Goal: Information Seeking & Learning: Understand process/instructions

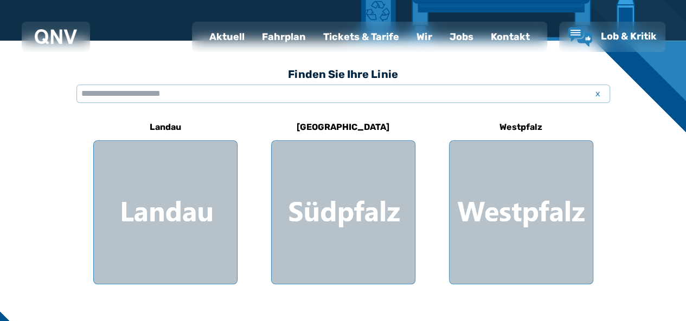
scroll to position [271, 0]
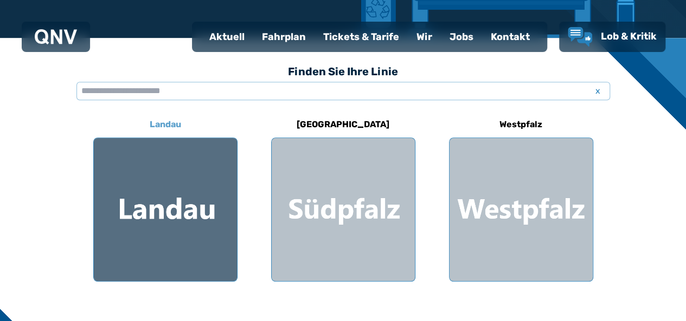
click at [170, 179] on div at bounding box center [165, 209] width 143 height 143
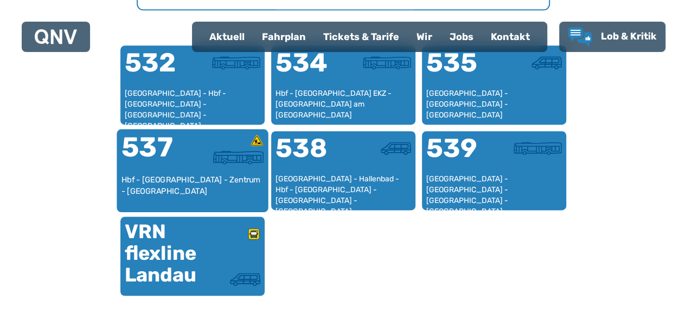
scroll to position [713, 0]
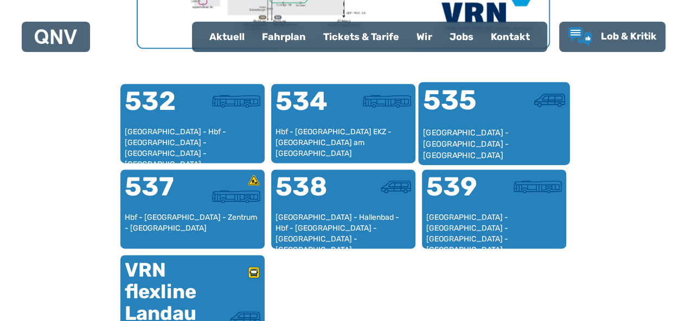
click at [489, 131] on div "[GEOGRAPHIC_DATA] - [GEOGRAPHIC_DATA] - [GEOGRAPHIC_DATA]" at bounding box center [493, 143] width 143 height 33
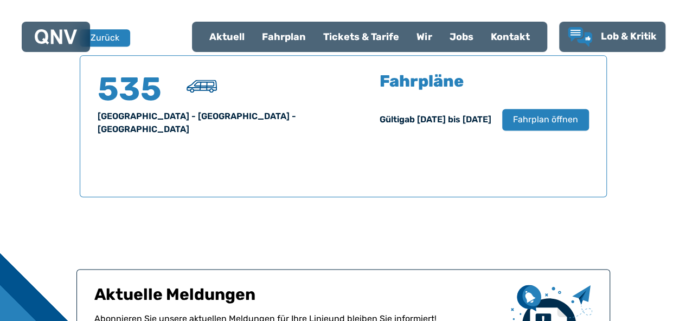
scroll to position [714, 0]
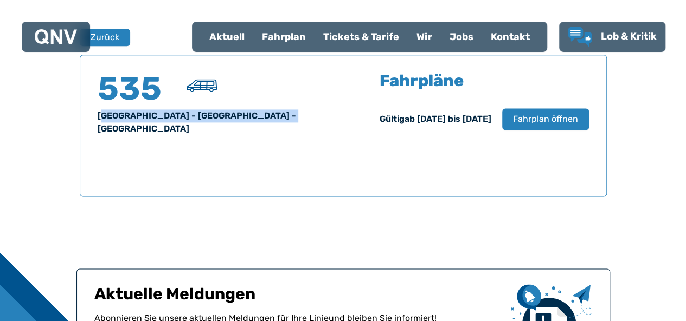
drag, startPoint x: 101, startPoint y: 115, endPoint x: 315, endPoint y: 121, distance: 214.2
click at [315, 121] on div "[GEOGRAPHIC_DATA] - [GEOGRAPHIC_DATA] - [GEOGRAPHIC_DATA]" at bounding box center [214, 122] width 233 height 26
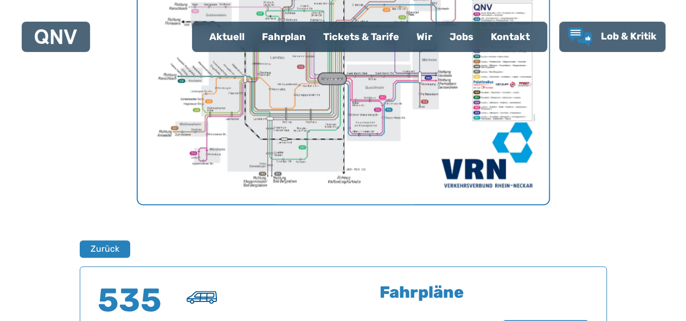
scroll to position [443, 0]
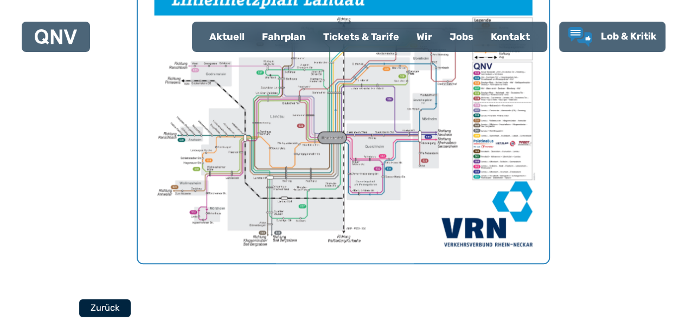
click at [115, 307] on button "Zurück" at bounding box center [104, 308] width 51 height 18
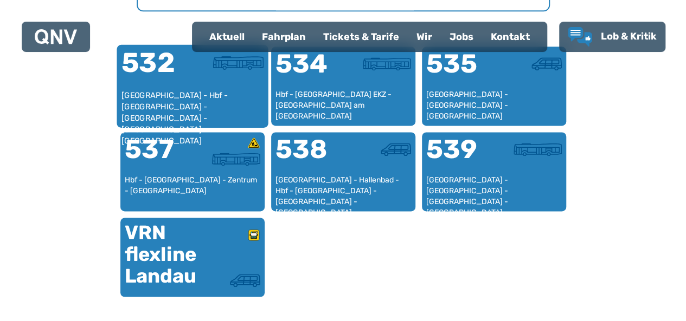
scroll to position [713, 0]
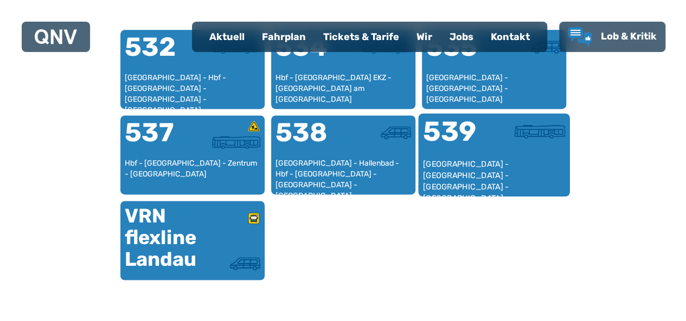
click at [486, 151] on div "539" at bounding box center [457, 138] width 71 height 41
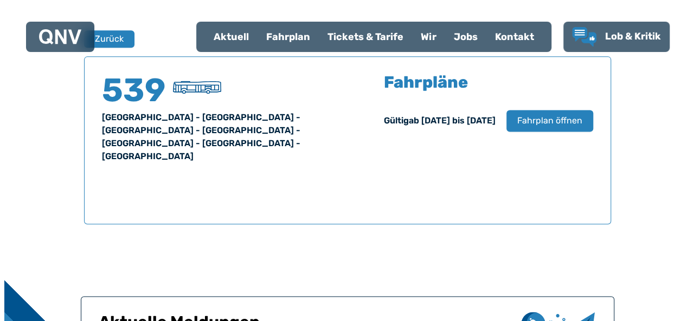
scroll to position [714, 0]
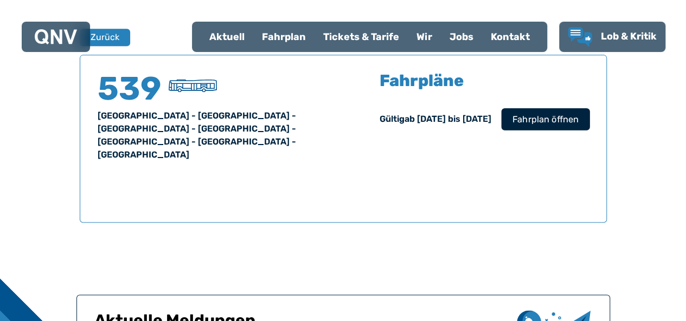
click at [535, 124] on span "Fahrplan öffnen" at bounding box center [545, 119] width 66 height 13
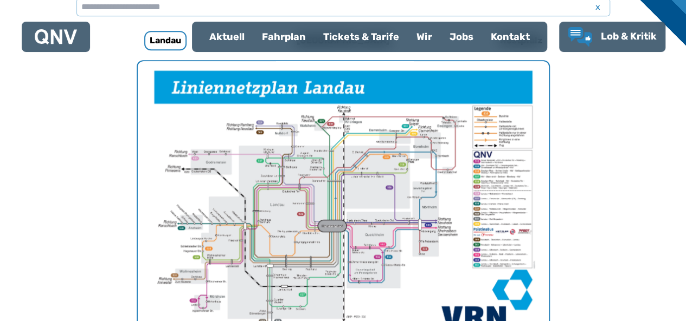
scroll to position [334, 0]
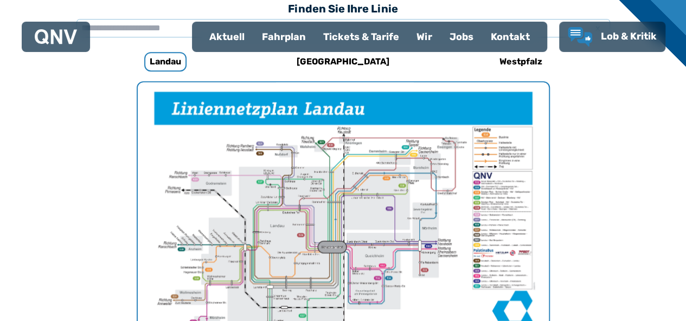
click at [337, 242] on img "1 von 1" at bounding box center [343, 227] width 411 height 291
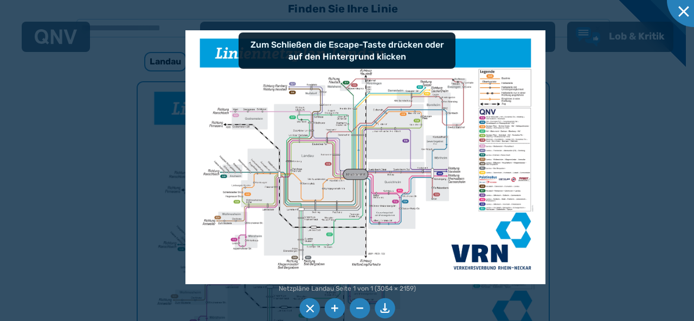
click at [314, 221] on img at bounding box center [364, 157] width 359 height 254
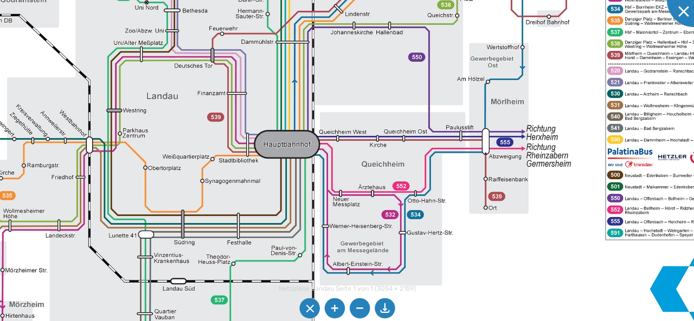
click at [442, 296] on img at bounding box center [312, 99] width 932 height 659
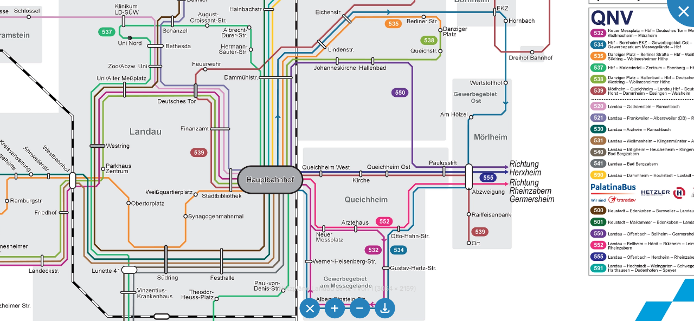
click at [567, 138] on img at bounding box center [295, 135] width 932 height 659
click at [682, 18] on div at bounding box center [694, 0] width 54 height 54
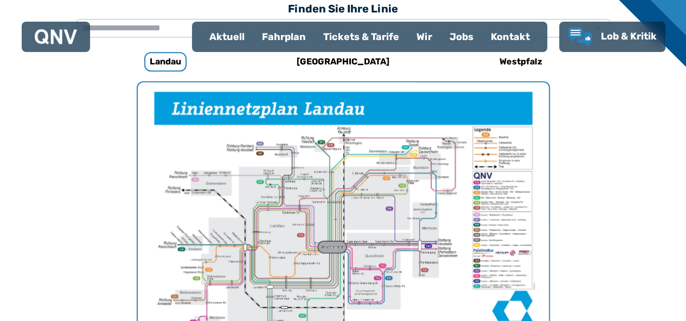
scroll to position [605, 0]
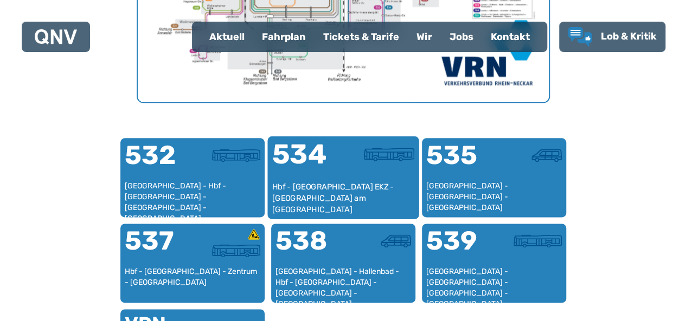
click at [312, 186] on div "Hbf - [GEOGRAPHIC_DATA] EKZ - [GEOGRAPHIC_DATA] am [GEOGRAPHIC_DATA]" at bounding box center [343, 198] width 143 height 33
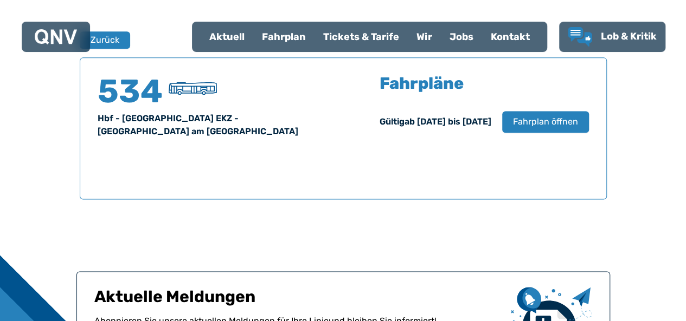
scroll to position [714, 0]
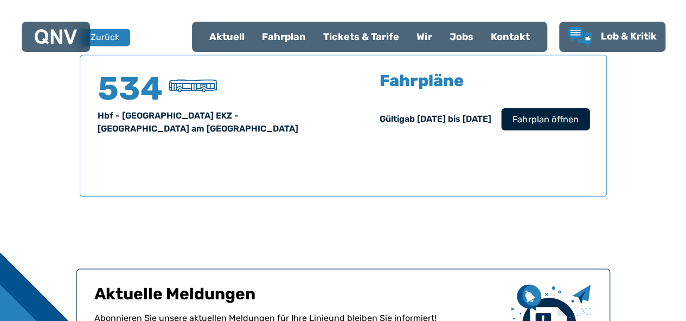
click at [519, 122] on span "Fahrplan öffnen" at bounding box center [545, 119] width 66 height 13
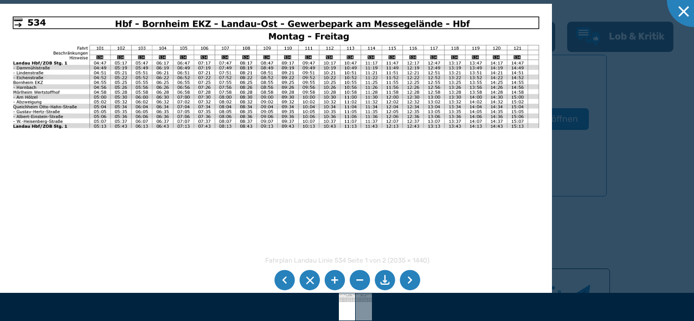
click at [415, 282] on li at bounding box center [409, 280] width 21 height 21
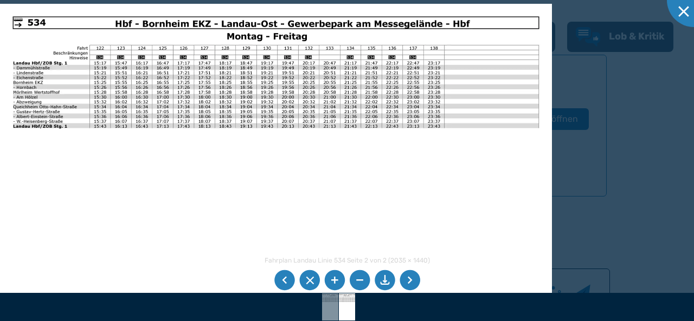
click at [415, 282] on li at bounding box center [409, 280] width 21 height 21
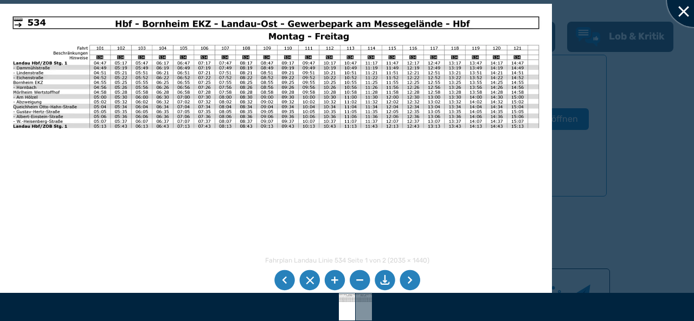
click at [683, 6] on div at bounding box center [694, 0] width 54 height 54
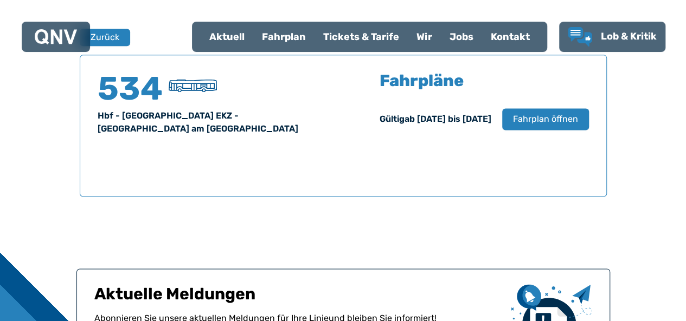
click at [266, 40] on div "Fahrplan" at bounding box center [283, 37] width 61 height 28
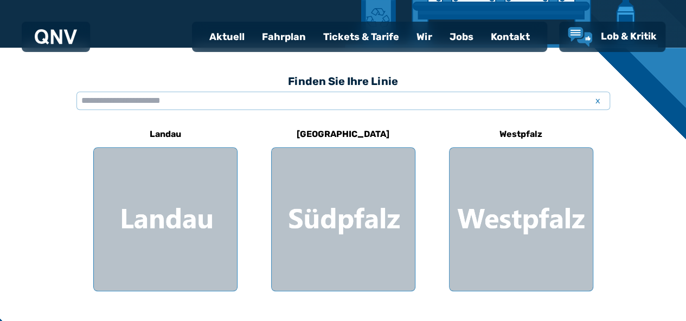
scroll to position [325, 0]
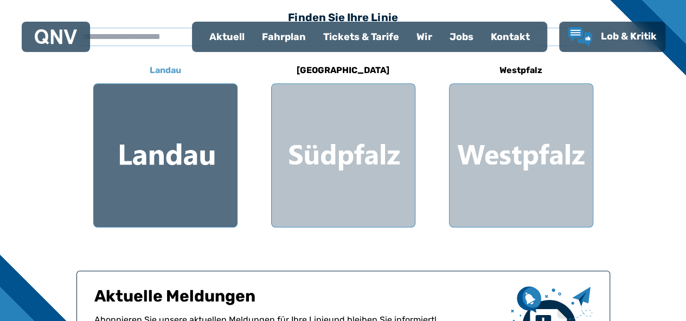
click at [124, 156] on div at bounding box center [165, 155] width 143 height 143
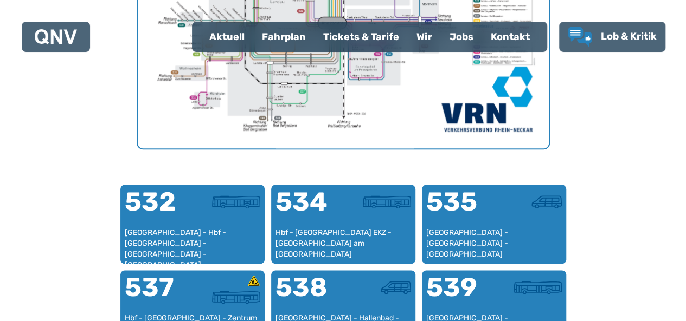
scroll to position [605, 0]
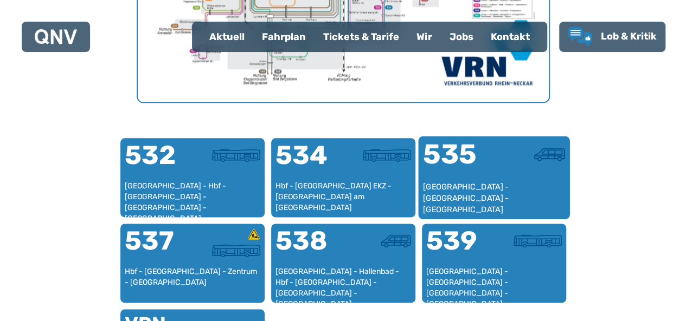
click at [485, 162] on div "535" at bounding box center [457, 161] width 71 height 41
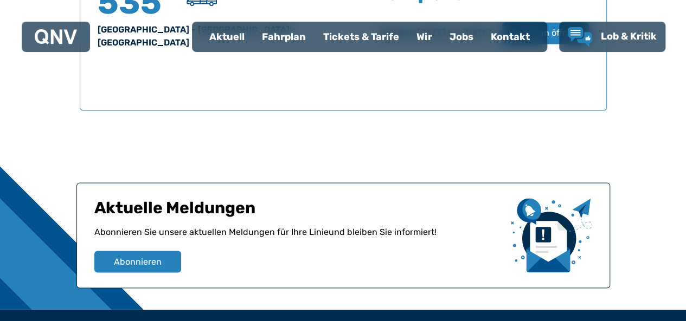
scroll to position [654, 0]
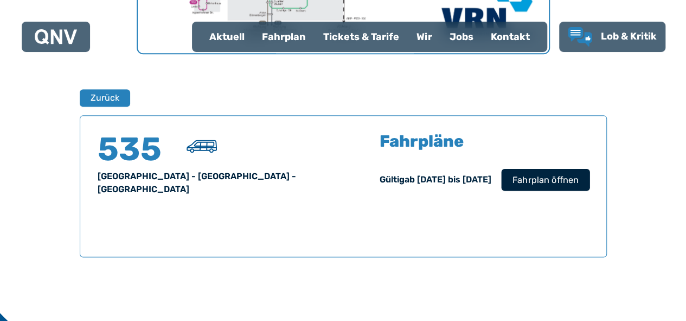
click at [555, 178] on span "Fahrplan öffnen" at bounding box center [545, 179] width 66 height 13
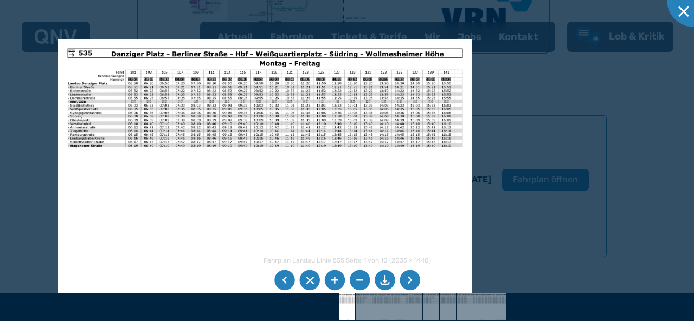
click at [411, 281] on li at bounding box center [409, 280] width 21 height 21
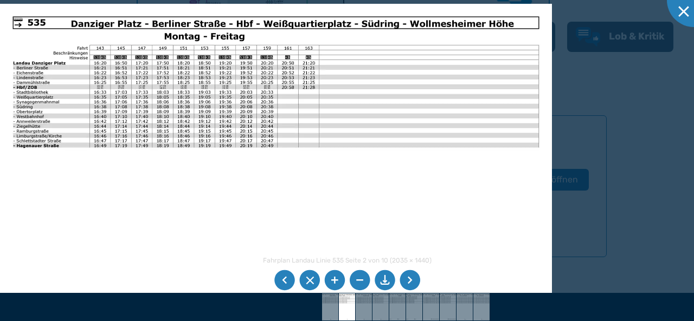
click at [411, 281] on li at bounding box center [409, 280] width 21 height 21
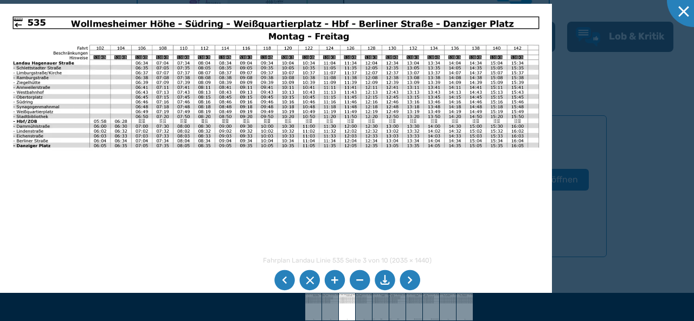
click at [412, 283] on li at bounding box center [409, 280] width 21 height 21
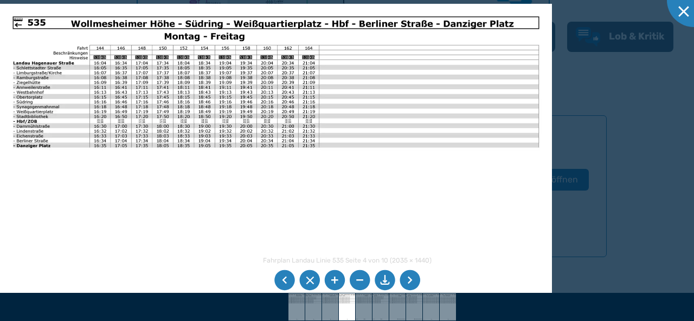
click at [412, 283] on li at bounding box center [409, 280] width 21 height 21
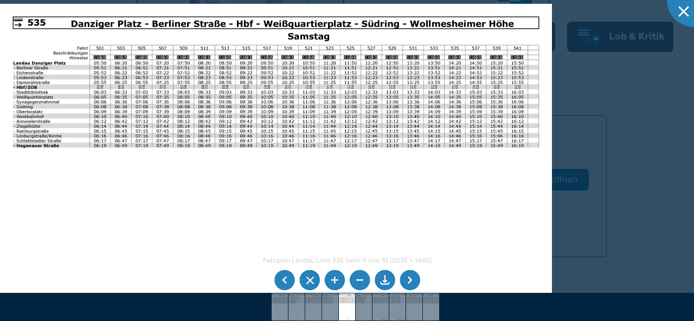
click at [412, 283] on li at bounding box center [409, 280] width 21 height 21
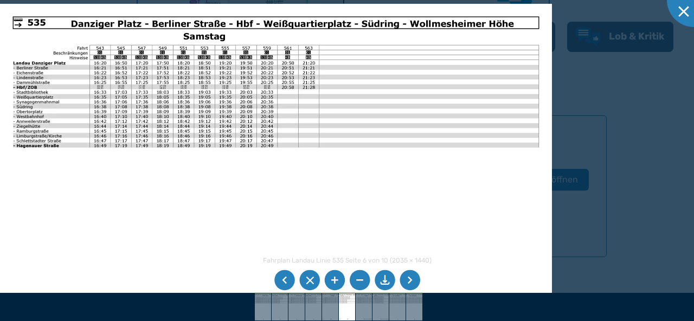
click at [412, 283] on li at bounding box center [409, 280] width 21 height 21
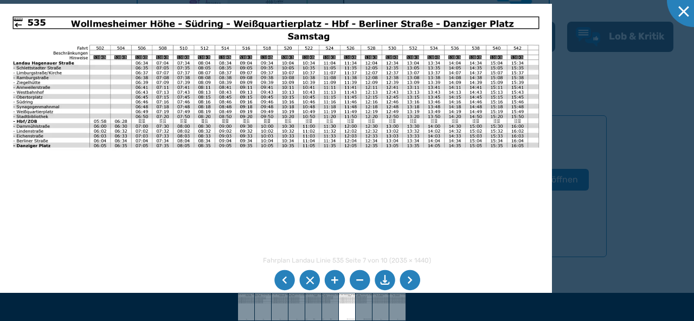
click at [412, 283] on li at bounding box center [409, 280] width 21 height 21
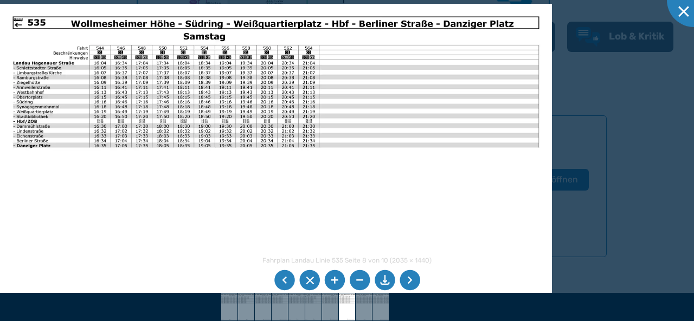
click at [412, 283] on li at bounding box center [409, 280] width 21 height 21
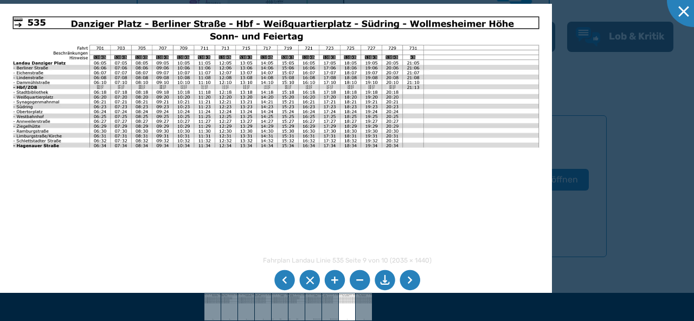
click at [412, 283] on li at bounding box center [409, 280] width 21 height 21
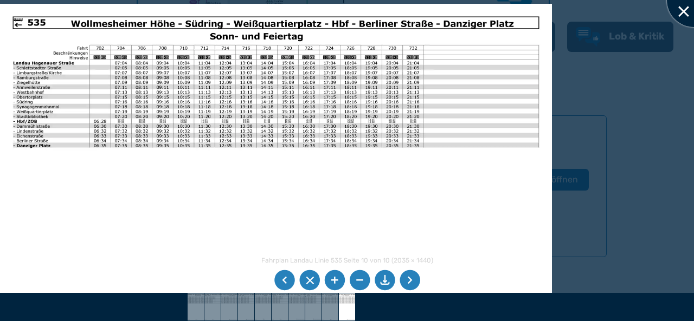
click at [685, 9] on div at bounding box center [694, 0] width 54 height 54
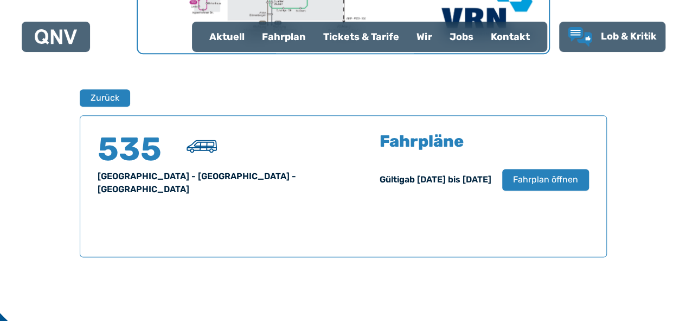
click at [359, 34] on div "Tickets & Tarife" at bounding box center [360, 37] width 93 height 28
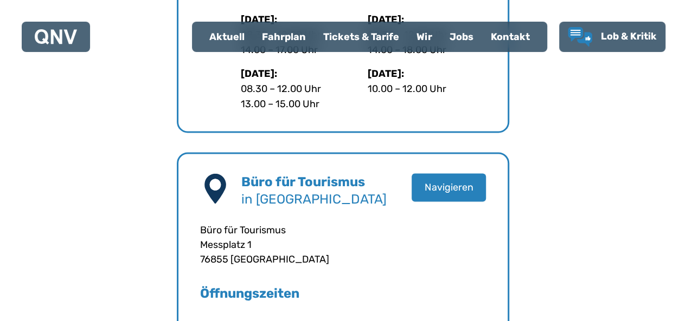
scroll to position [867, 0]
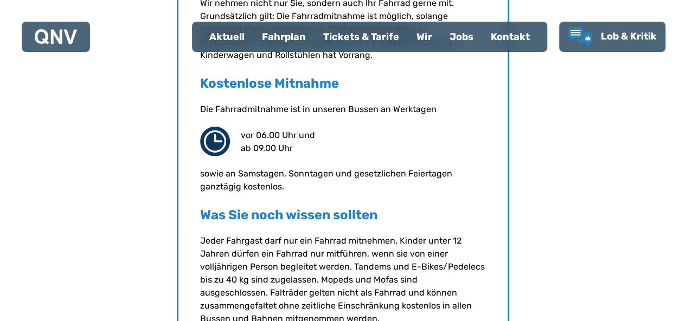
scroll to position [1390, 0]
